Goal: Find specific page/section: Find specific page/section

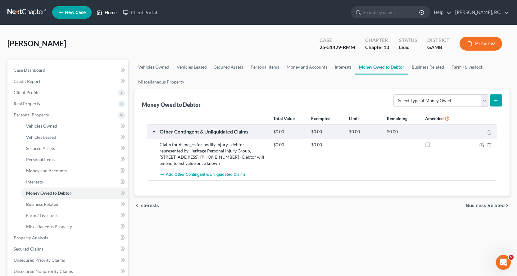
click at [114, 11] on link "Home" at bounding box center [107, 12] width 26 height 11
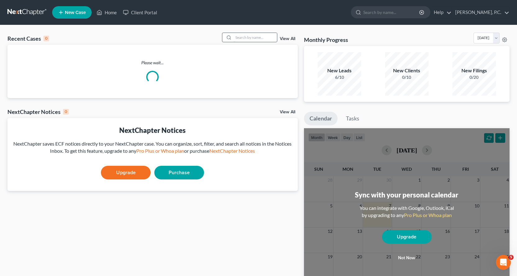
click at [258, 40] on input "search" at bounding box center [256, 37] width 44 height 9
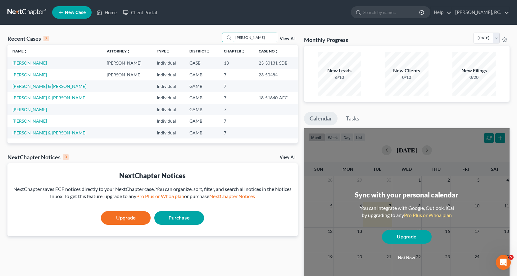
type input "[PERSON_NAME]"
click at [35, 63] on link "[PERSON_NAME]" at bounding box center [29, 62] width 34 height 5
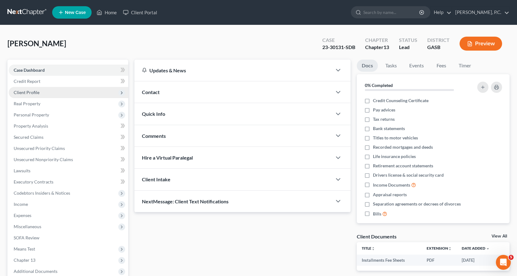
click at [30, 92] on span "Client Profile" at bounding box center [27, 92] width 26 height 5
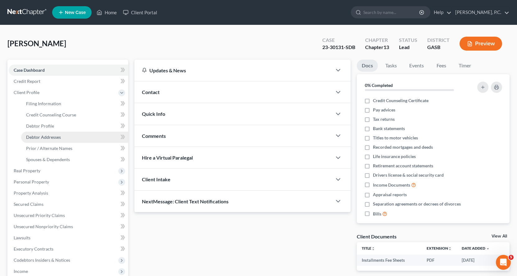
click at [46, 139] on span "Debtor Addresses" at bounding box center [43, 137] width 35 height 5
